Goal: Find specific page/section: Find specific page/section

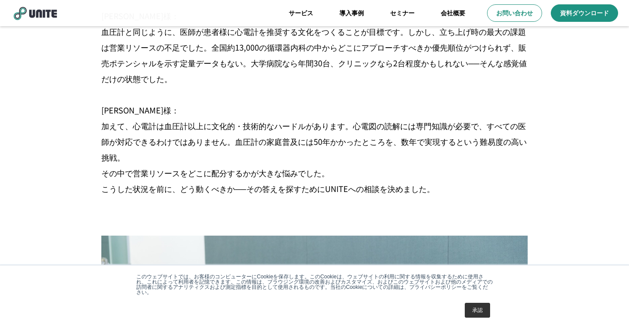
scroll to position [827, 0]
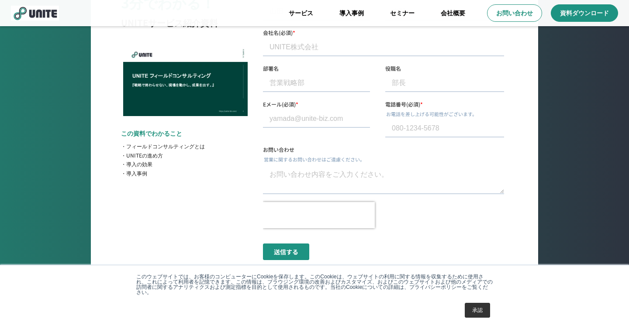
scroll to position [3432, 0]
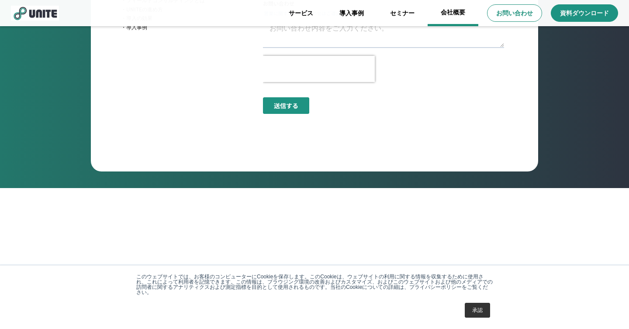
click at [444, 18] on link "会社概要" at bounding box center [453, 13] width 51 height 26
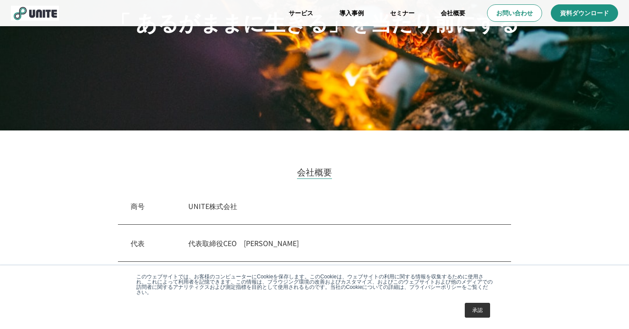
scroll to position [152, 0]
